Goal: Use online tool/utility: Utilize a website feature to perform a specific function

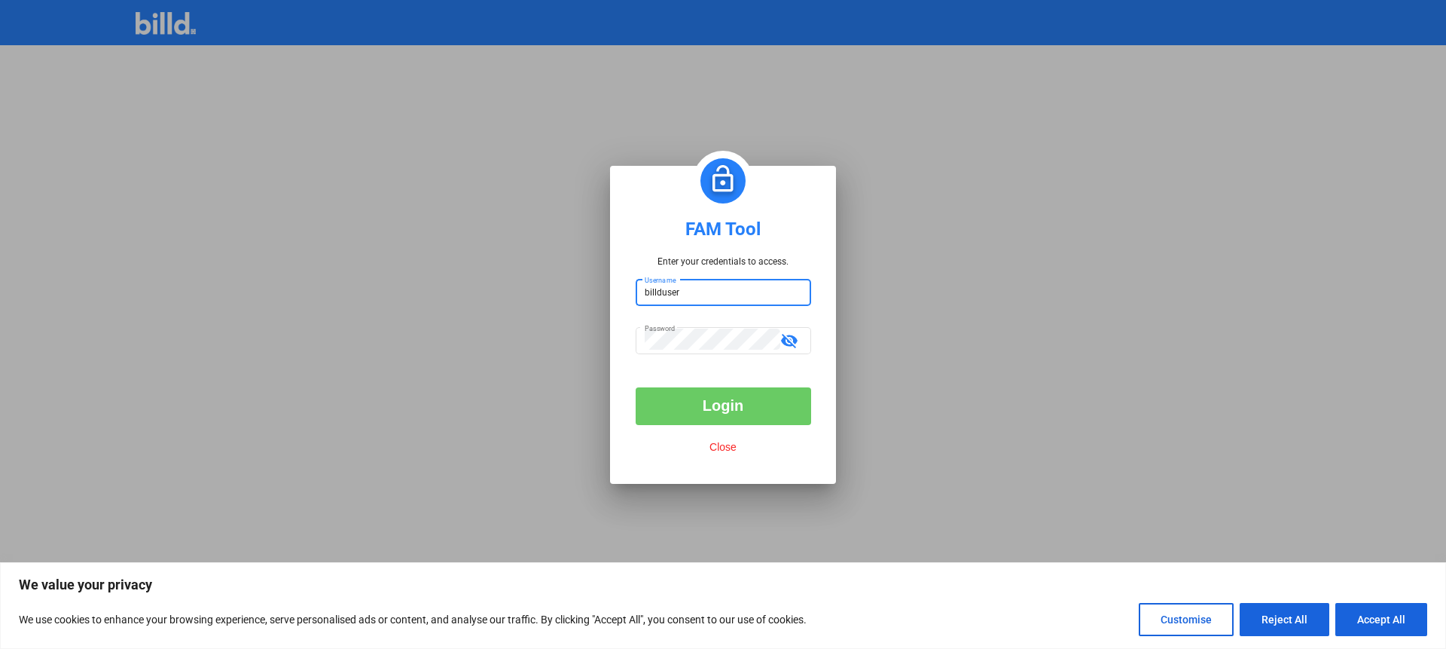
type input "billduser"
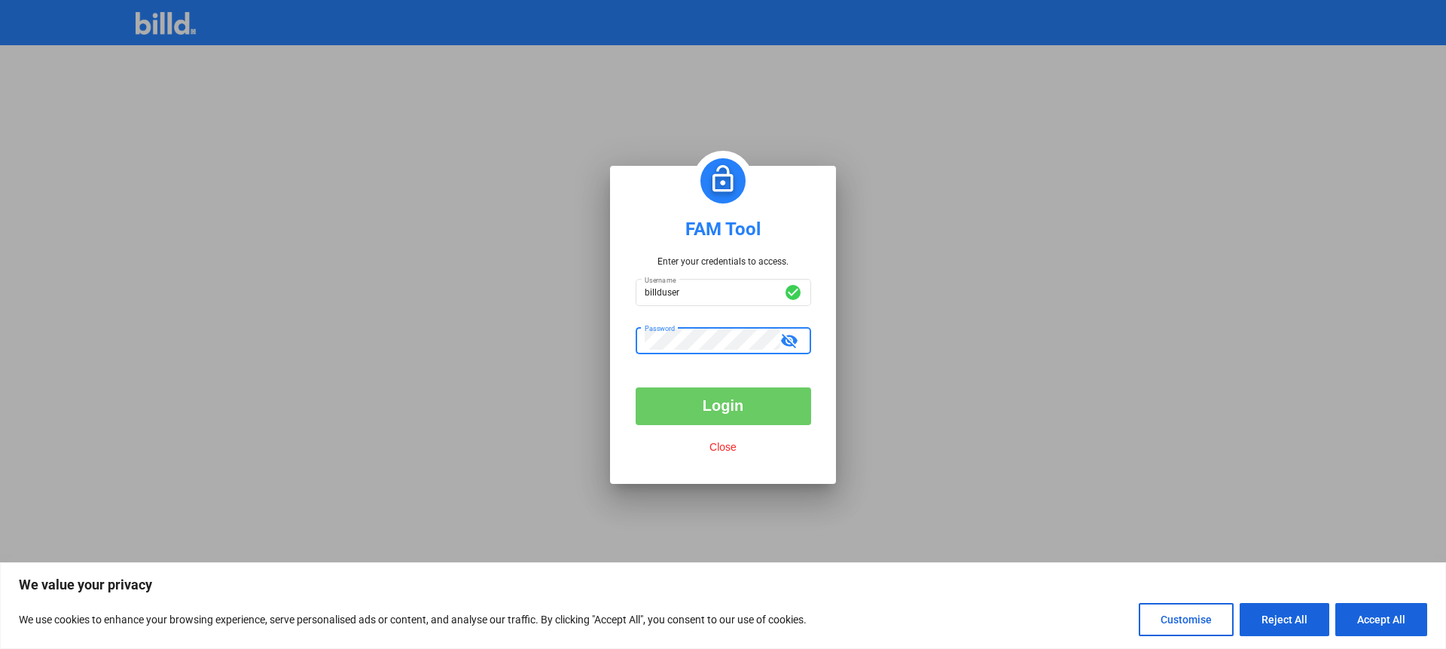
click at [754, 402] on button "Login" at bounding box center [724, 406] width 176 height 38
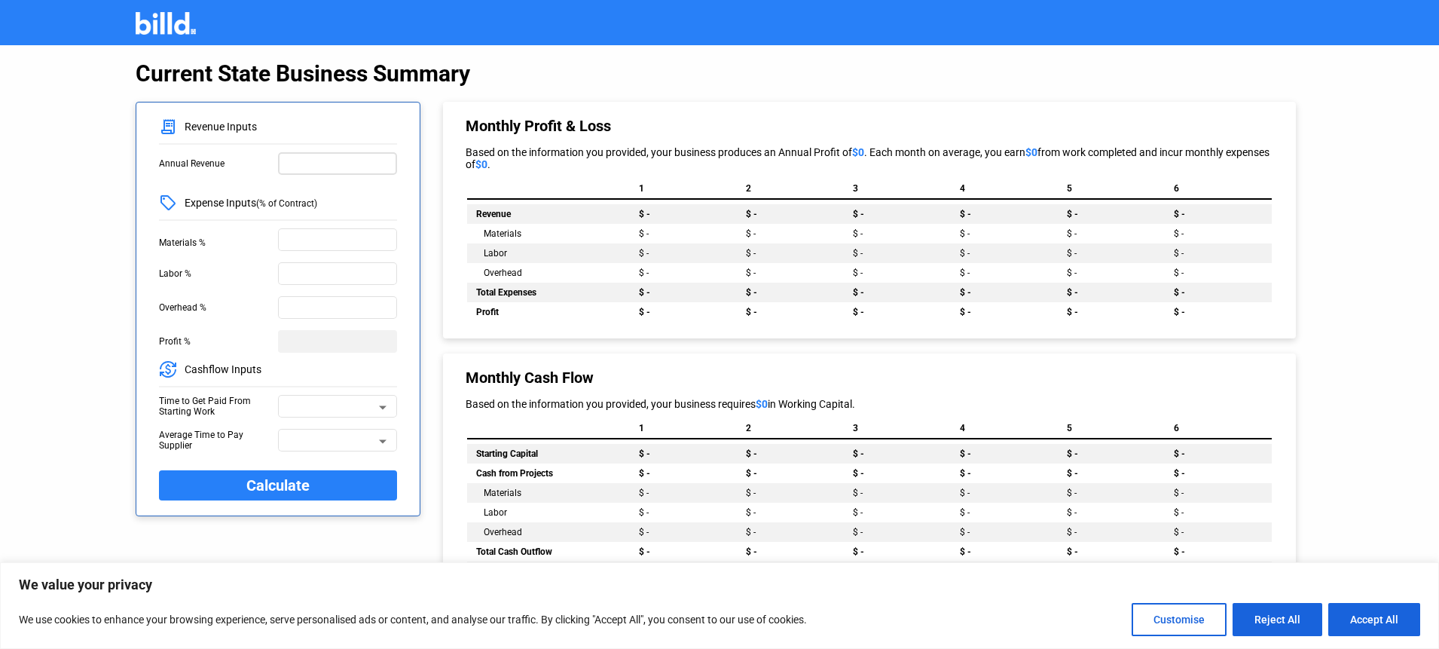
click at [342, 165] on input "text" at bounding box center [337, 162] width 105 height 16
type input "10,000,000"
click at [326, 243] on input "text" at bounding box center [337, 239] width 105 height 16
type input "40%"
click at [319, 273] on input "text" at bounding box center [337, 272] width 105 height 16
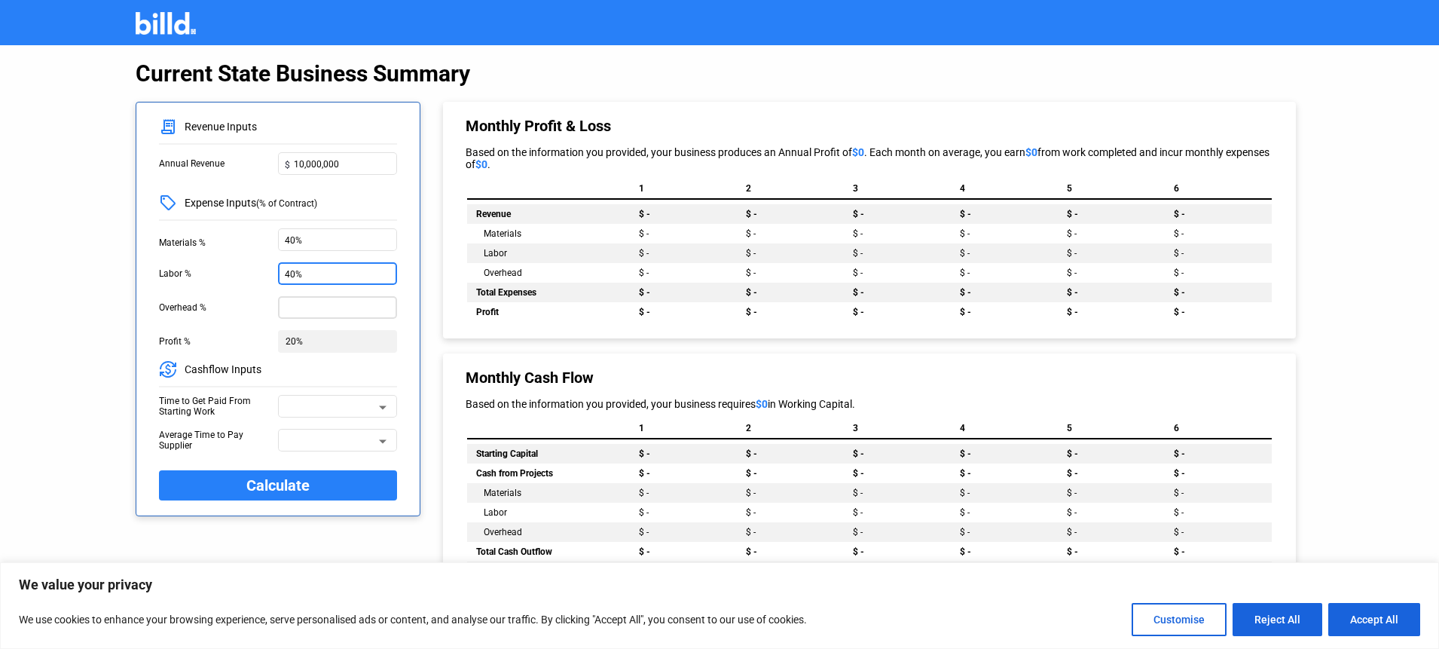
type input "40%"
click at [337, 301] on input "text" at bounding box center [337, 306] width 105 height 16
type input "10%"
click at [328, 398] on div at bounding box center [330, 407] width 90 height 18
click at [318, 408] on span "60 Days" at bounding box center [337, 407] width 104 height 27
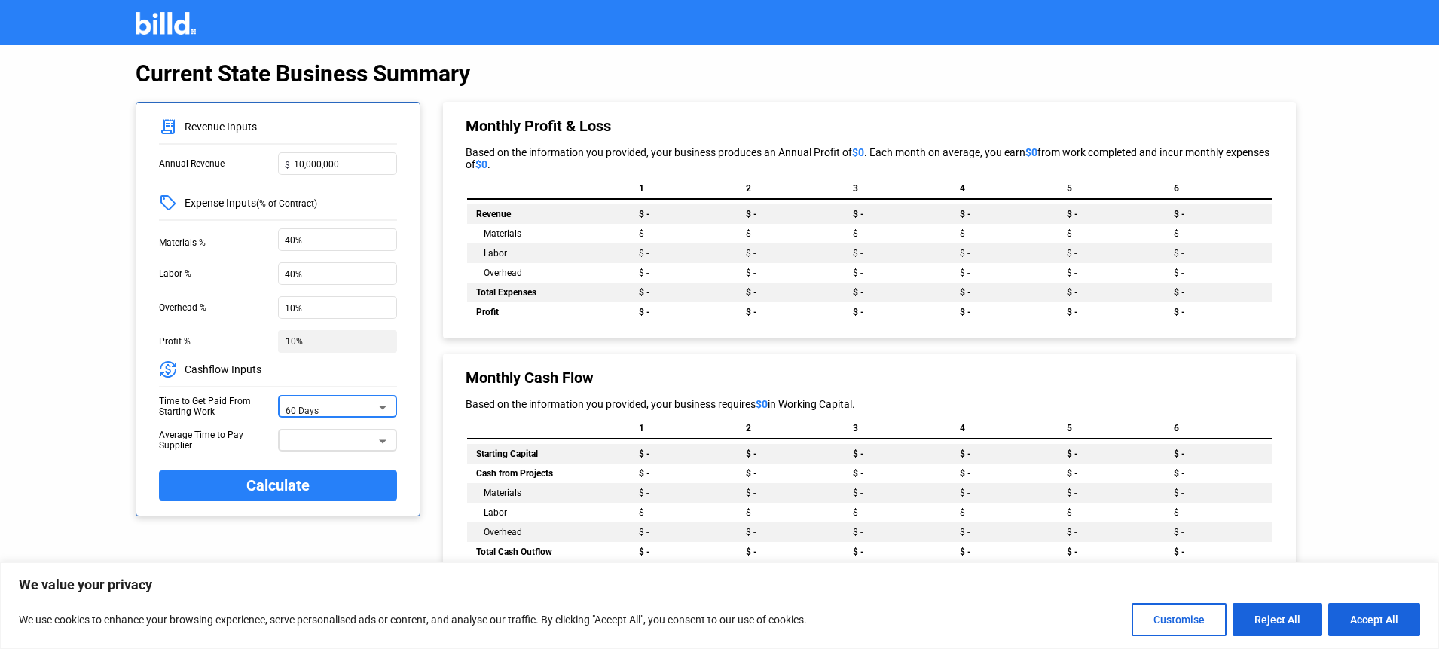
click at [316, 438] on div at bounding box center [330, 441] width 90 height 18
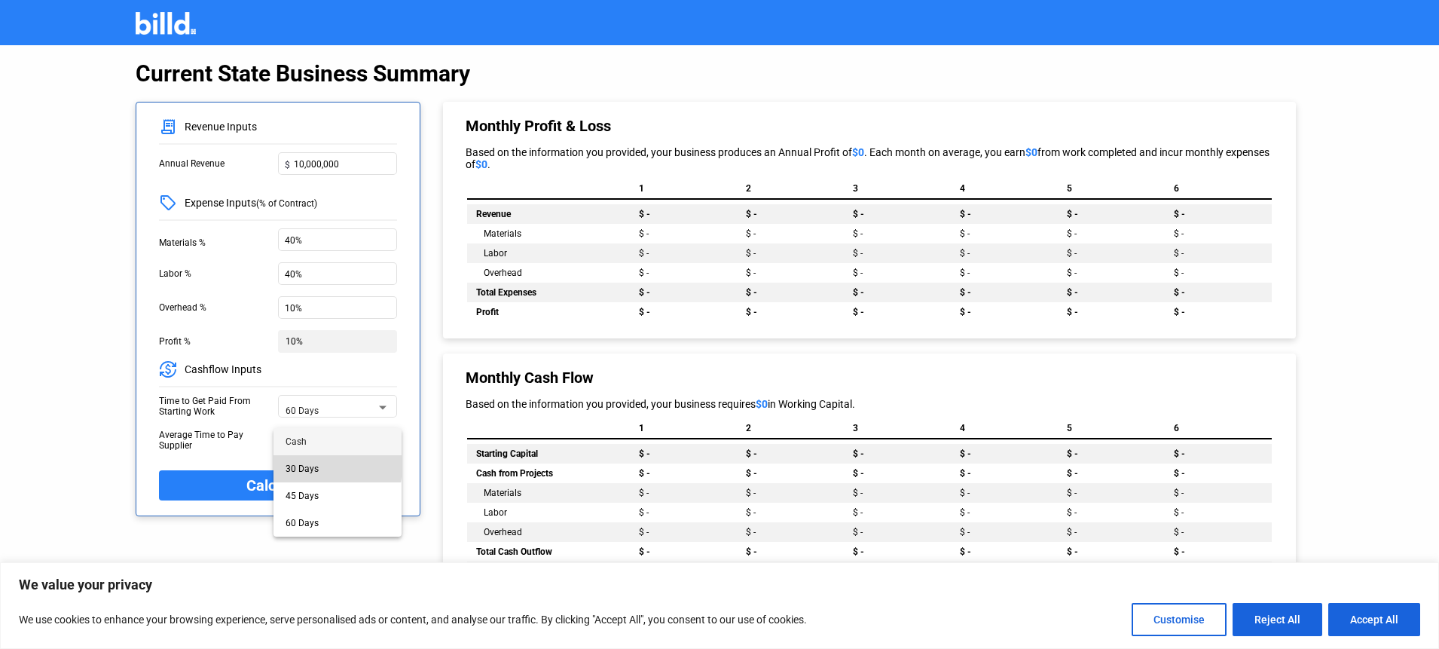
click at [310, 466] on span "30 Days" at bounding box center [301, 468] width 33 height 11
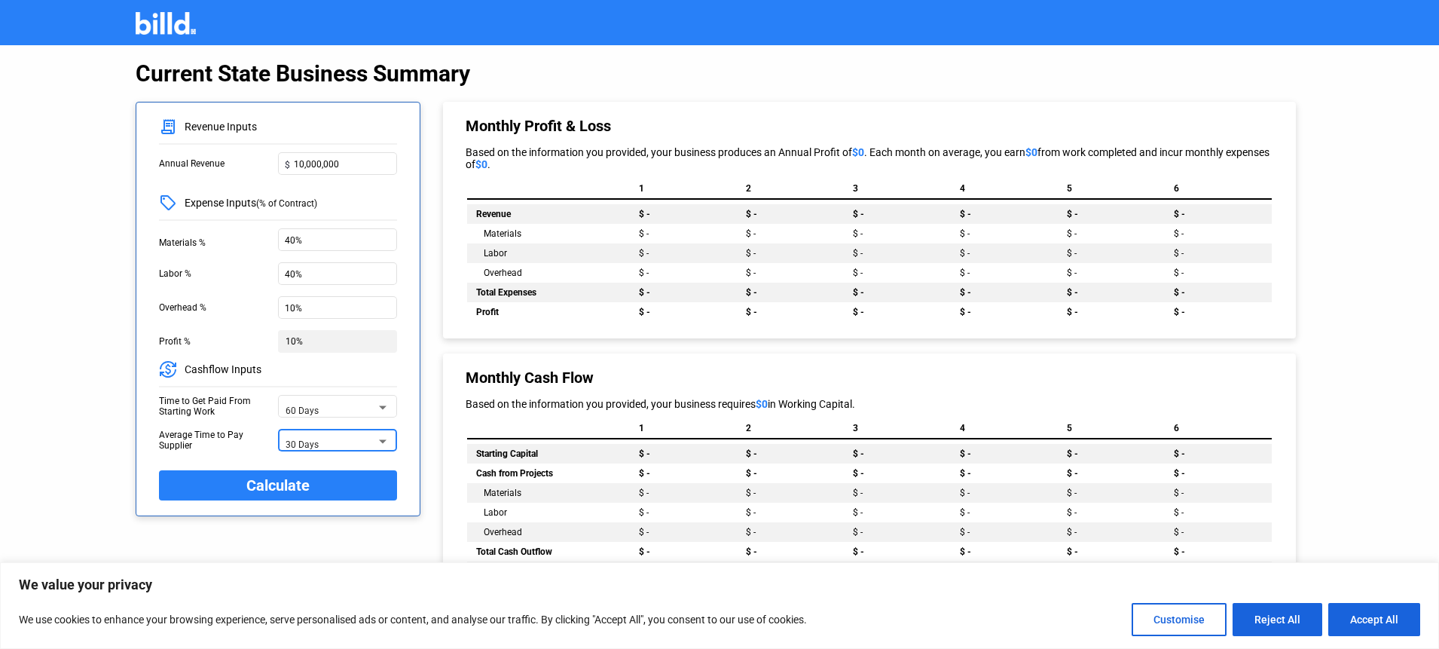
click at [314, 444] on span "30 Days" at bounding box center [301, 444] width 33 height 11
click at [312, 492] on span "60 Days" at bounding box center [301, 495] width 33 height 11
click at [233, 486] on button "Calculate" at bounding box center [278, 485] width 238 height 30
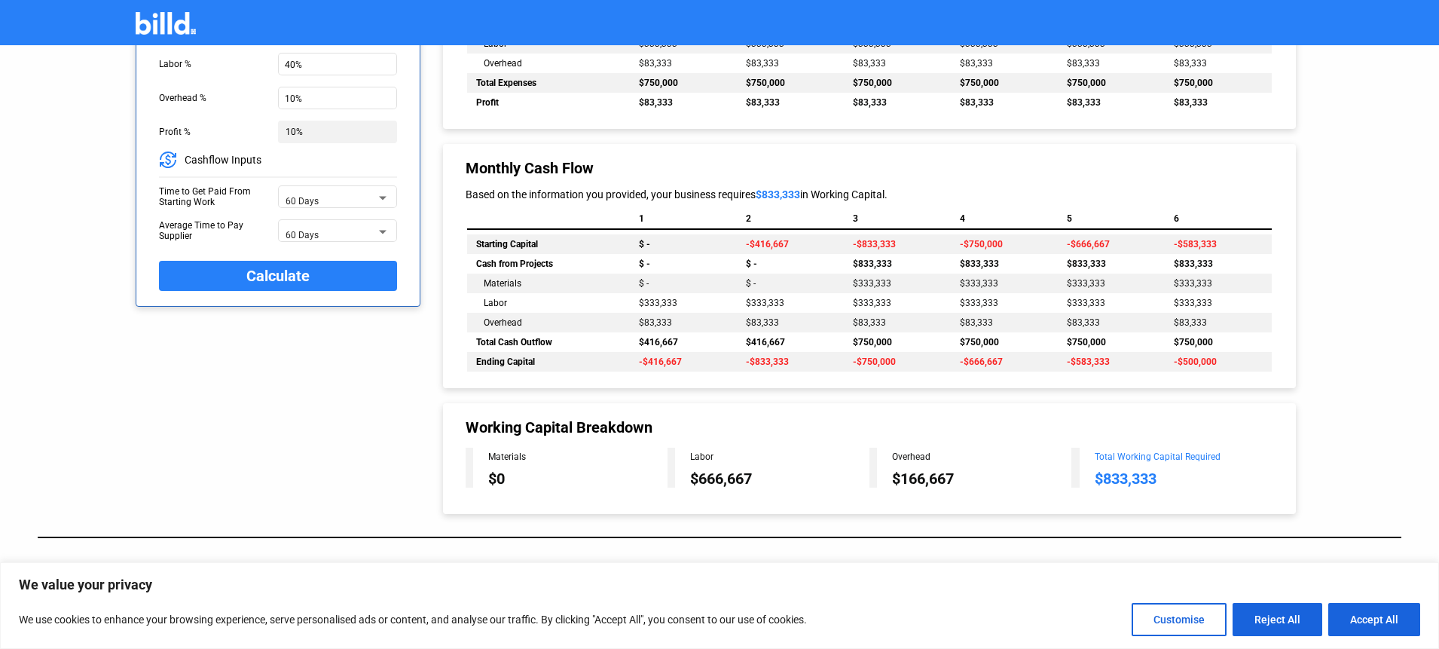
scroll to position [215, 0]
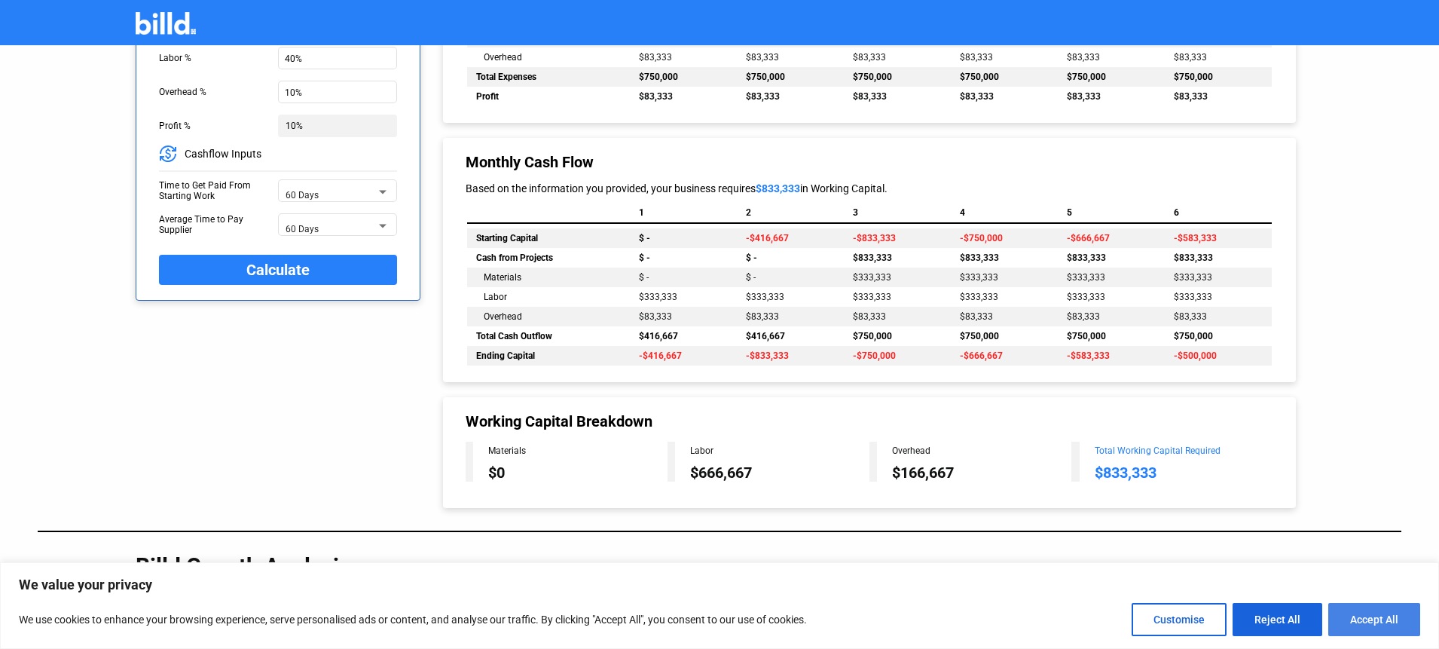
click at [1351, 612] on button "Accept All" at bounding box center [1374, 619] width 92 height 33
checkbox input "true"
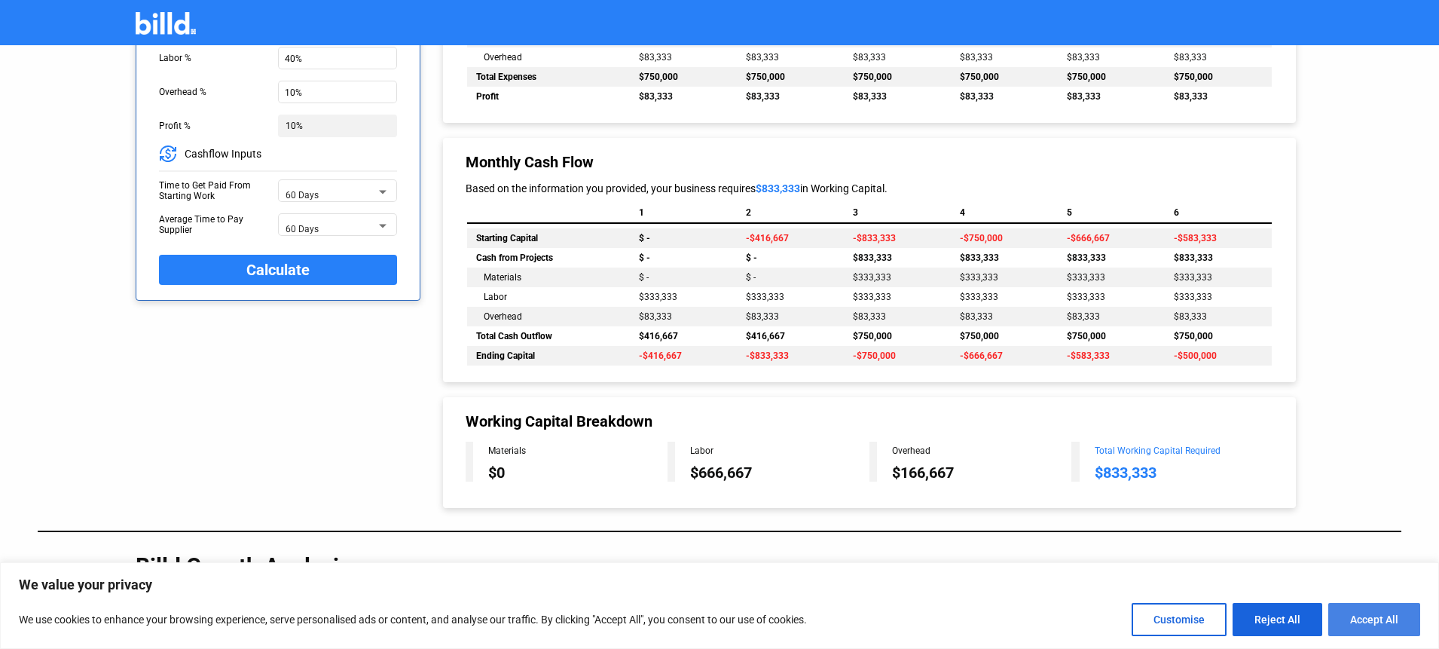
checkbox input "true"
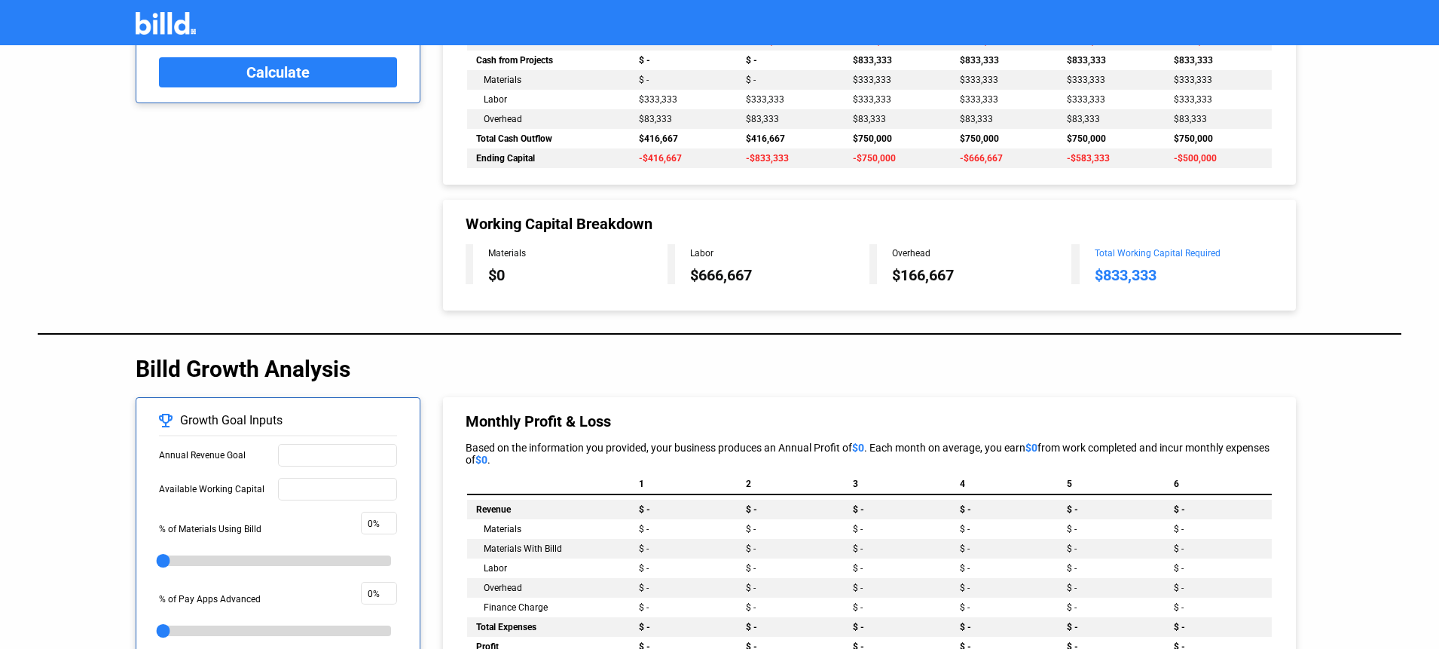
scroll to position [545, 0]
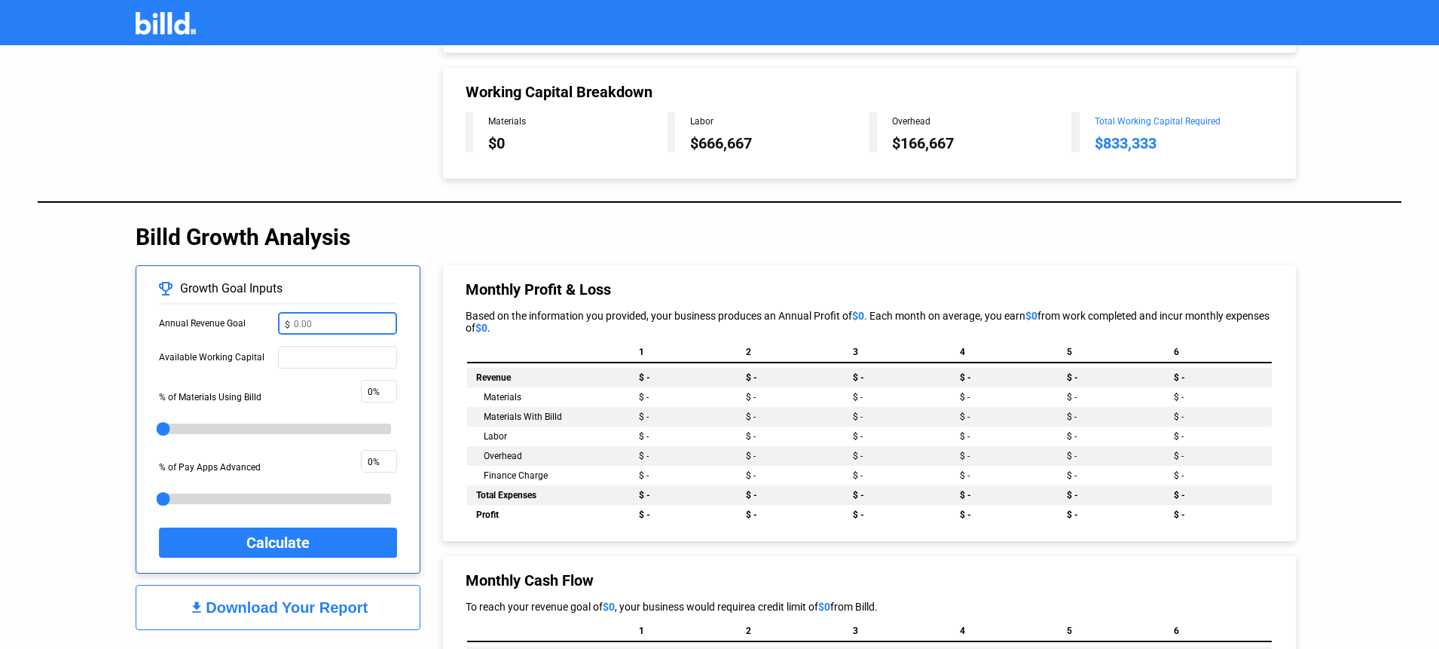
click at [364, 324] on input "text" at bounding box center [342, 322] width 96 height 16
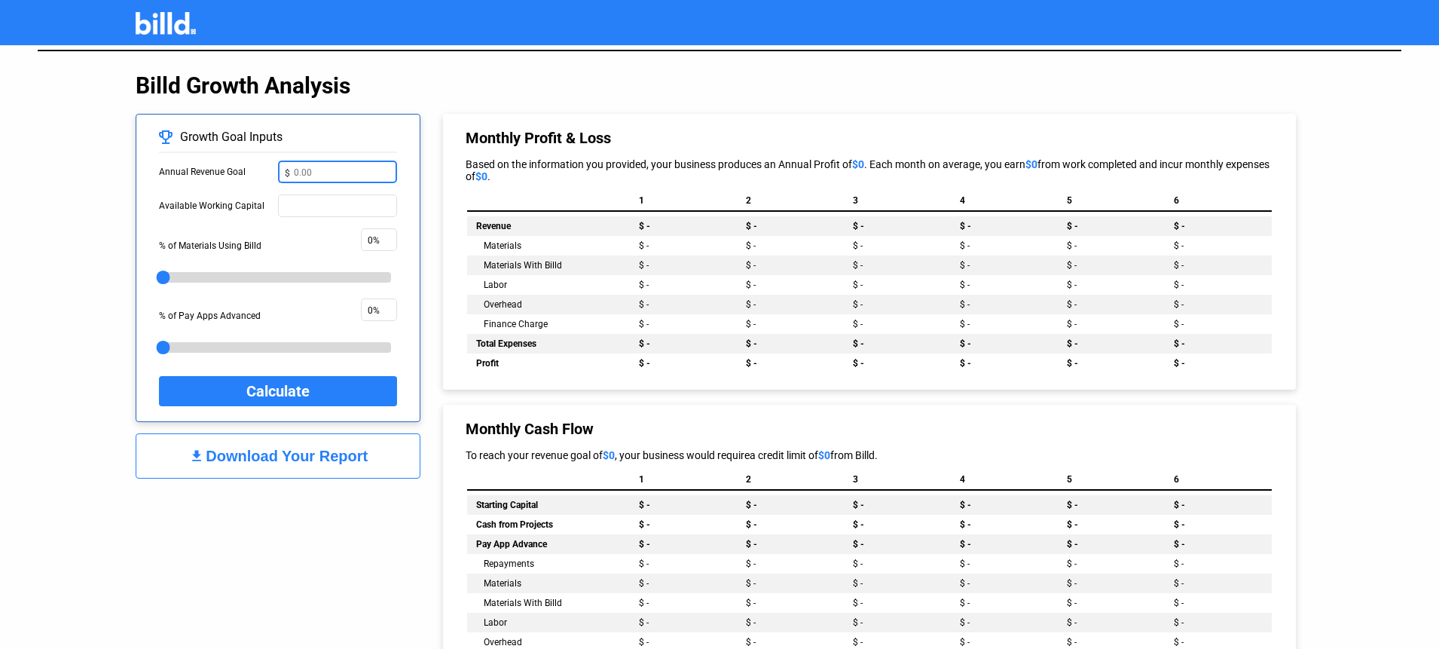
scroll to position [696, 0]
